Goal: Navigation & Orientation: Find specific page/section

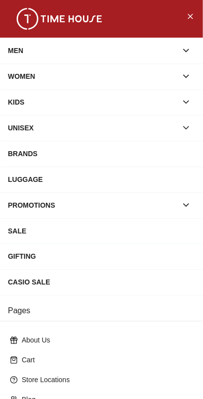
click at [184, 50] on icon "button" at bounding box center [186, 51] width 5 height 2
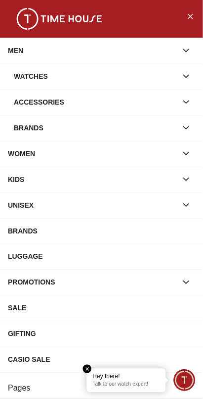
click at [61, 127] on div "Brands" at bounding box center [96, 128] width 164 height 18
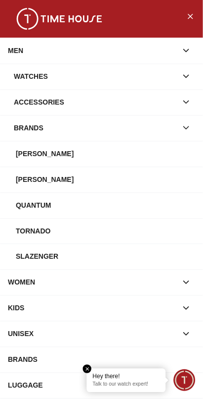
click at [89, 100] on div "Accessories" at bounding box center [96, 102] width 164 height 18
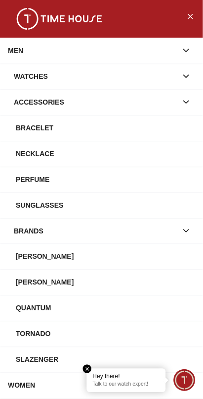
click at [47, 180] on div "Perfume" at bounding box center [106, 179] width 180 height 18
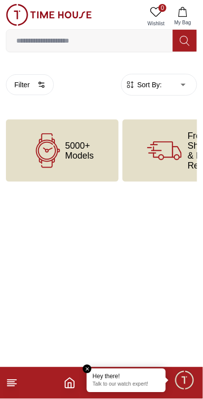
click at [129, 40] on input at bounding box center [89, 41] width 167 height 20
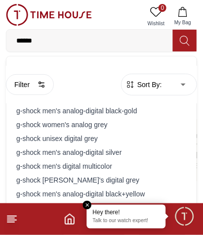
type input "*******"
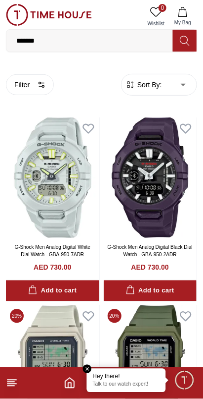
click at [187, 381] on span "Minimize live chat window" at bounding box center [184, 379] width 29 height 29
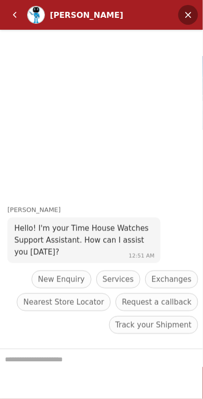
click at [193, 15] on em "Minimize" at bounding box center [189, 15] width 20 height 20
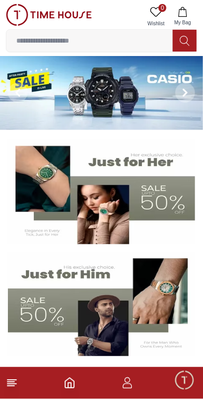
click at [13, 385] on icon at bounding box center [12, 383] width 12 height 12
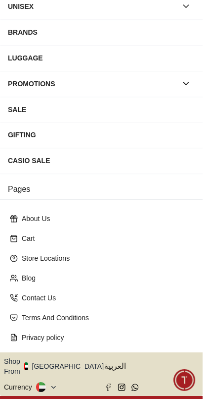
scroll to position [132, 0]
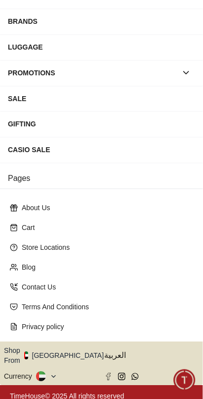
click at [108, 352] on icon "button" at bounding box center [109, 355] width 3 height 7
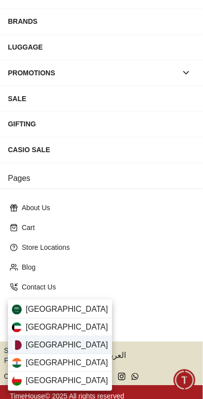
click at [72, 344] on div "[GEOGRAPHIC_DATA]" at bounding box center [60, 345] width 104 height 18
